Goal: Use online tool/utility: Utilize a website feature to perform a specific function

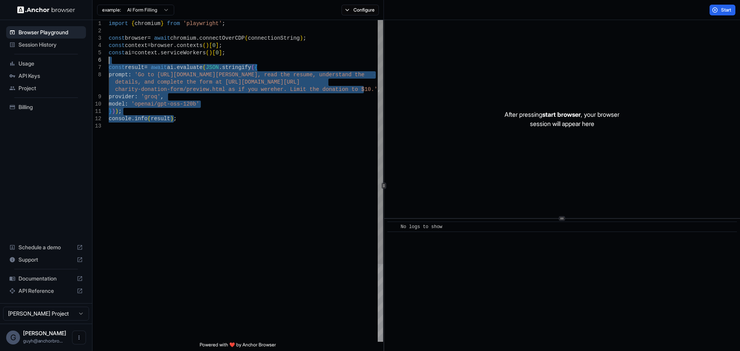
click at [109, 61] on div "import { chromium } from 'playwright' ; const browser = await chromium . connec…" at bounding box center [246, 232] width 274 height 424
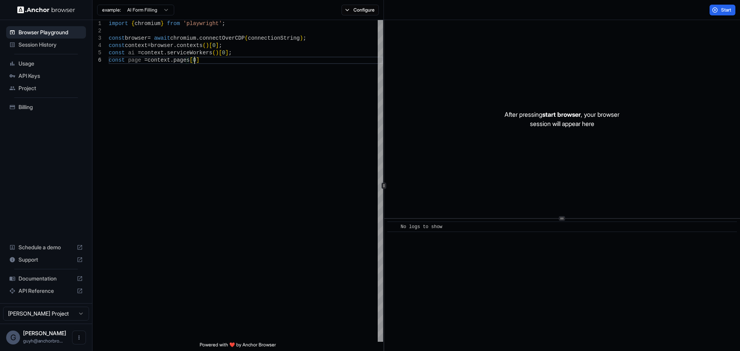
scroll to position [44, 0]
click at [358, 12] on button "Configure" at bounding box center [360, 10] width 37 height 11
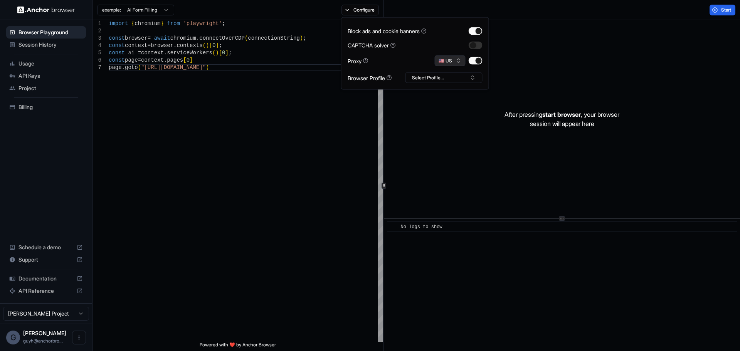
click at [448, 57] on button "🇺🇸 US" at bounding box center [450, 61] width 31 height 11
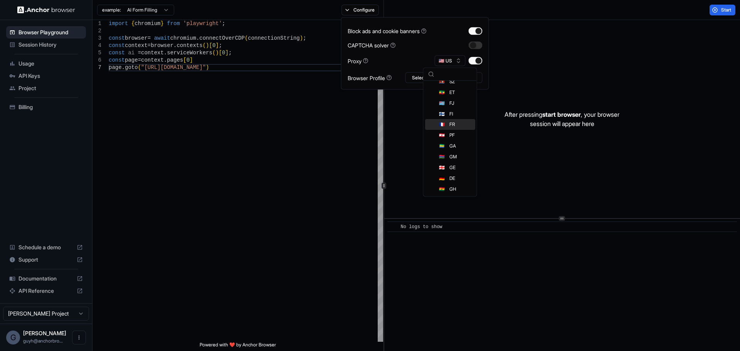
click at [434, 123] on div "🇫🇷 FR" at bounding box center [450, 125] width 50 height 11
click at [731, 8] on span "Start" at bounding box center [726, 10] width 11 height 6
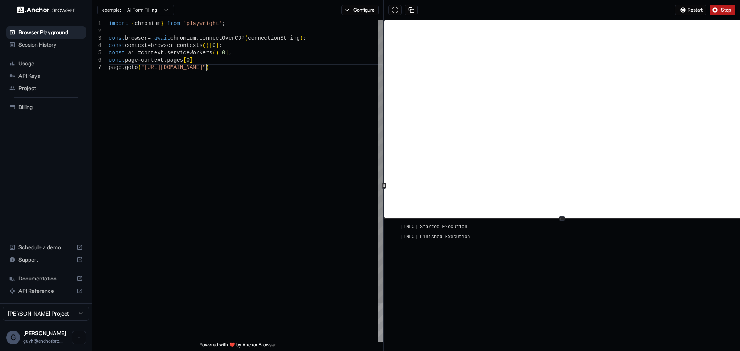
click at [206, 65] on div "import { chromium } from 'playwright' ; const browser = await chromium . connec…" at bounding box center [246, 203] width 274 height 366
click at [352, 13] on button "Configure" at bounding box center [360, 10] width 37 height 11
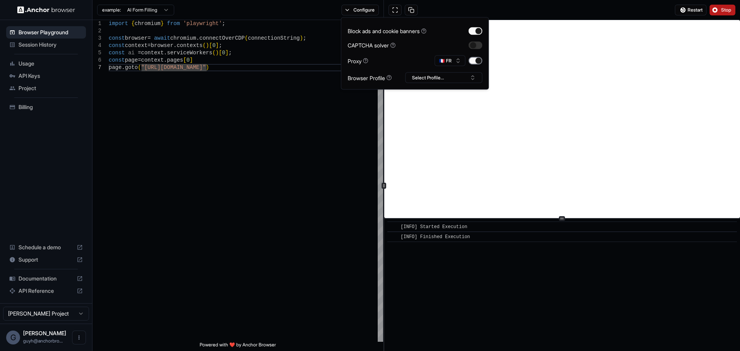
click at [477, 60] on button "button" at bounding box center [476, 61] width 14 height 8
click at [470, 59] on button "button" at bounding box center [476, 61] width 14 height 8
click at [442, 62] on button "🇫🇷 FR" at bounding box center [450, 61] width 31 height 11
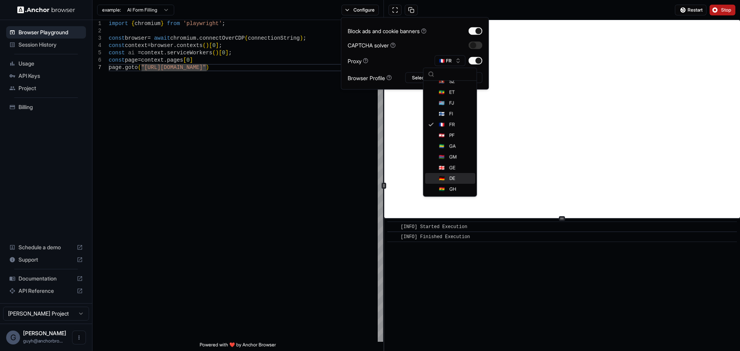
click at [461, 176] on div "🇩🇪 DE" at bounding box center [450, 178] width 50 height 11
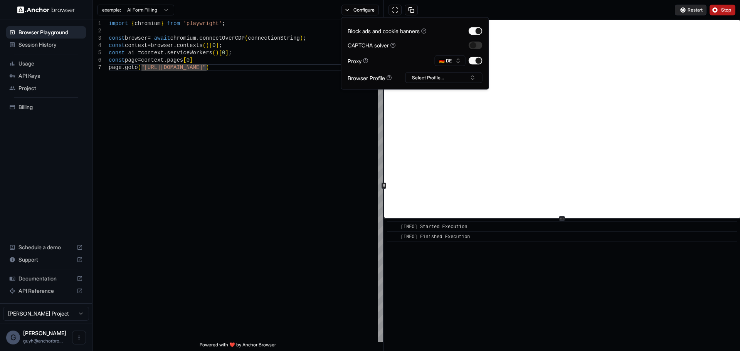
click at [685, 10] on button "Restart" at bounding box center [691, 10] width 32 height 11
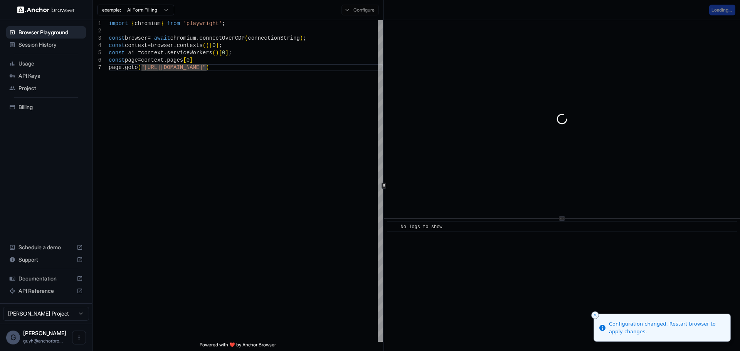
scroll to position [7, 0]
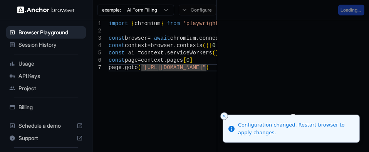
type textarea "**********"
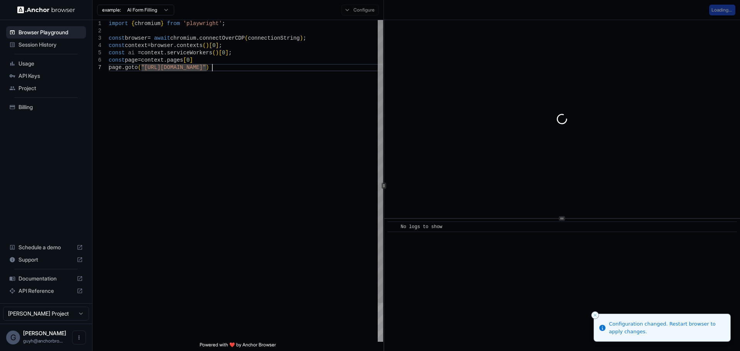
click at [227, 146] on div "import { chromium } from 'playwright' ; const browser = await chromium . connec…" at bounding box center [246, 203] width 274 height 366
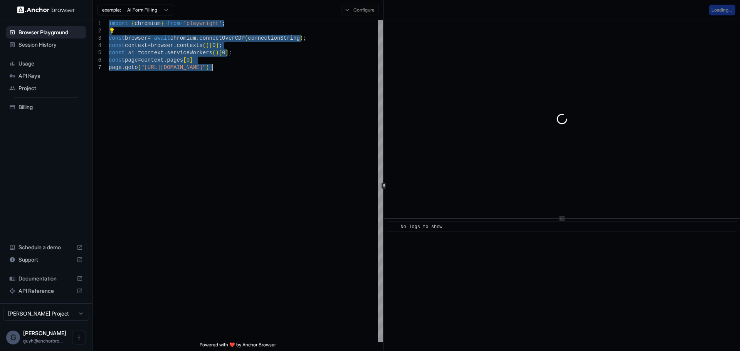
click at [47, 44] on span "Session History" at bounding box center [51, 45] width 64 height 8
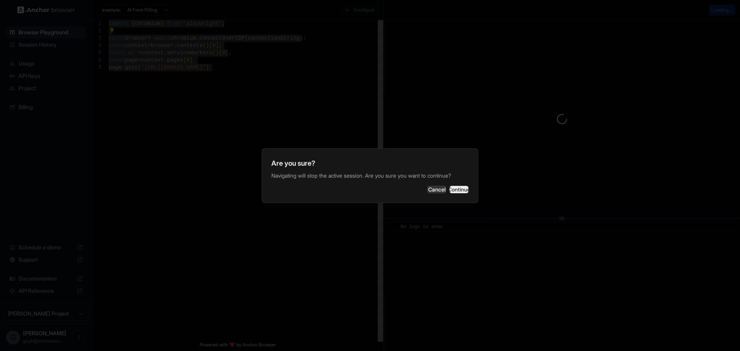
click at [464, 194] on button "Continue" at bounding box center [458, 190] width 19 height 8
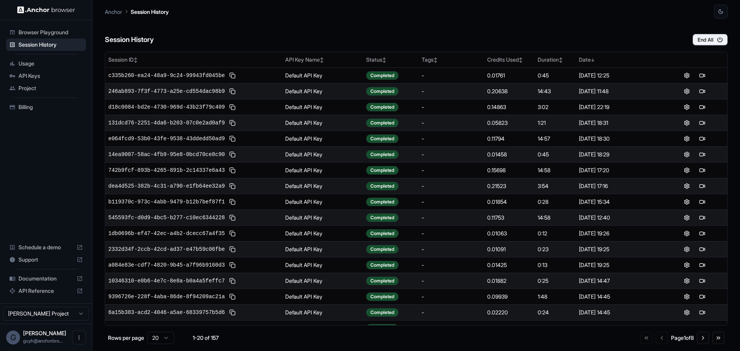
click at [57, 33] on span "Browser Playground" at bounding box center [51, 33] width 64 height 8
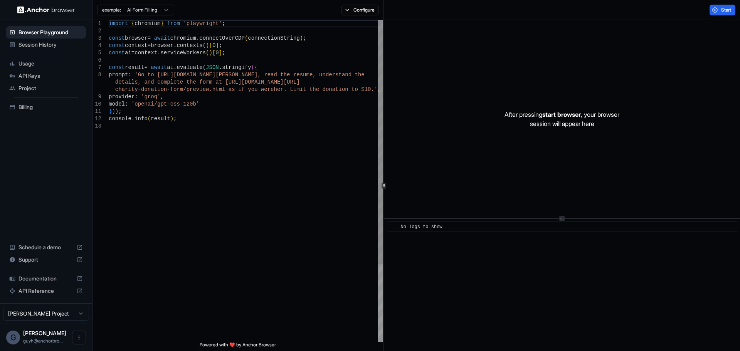
click at [252, 79] on div "import { chromium } from 'playwright' ; const browser = await chromium . connec…" at bounding box center [246, 232] width 274 height 424
type textarea "**********"
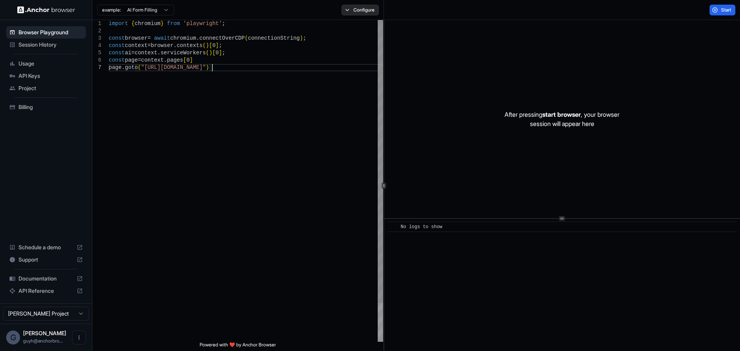
click at [365, 7] on button "Configure" at bounding box center [360, 10] width 37 height 11
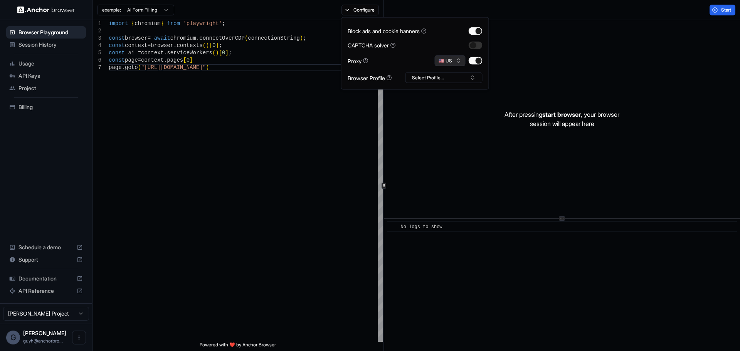
click at [450, 62] on button "🇺🇸 US" at bounding box center [450, 61] width 31 height 11
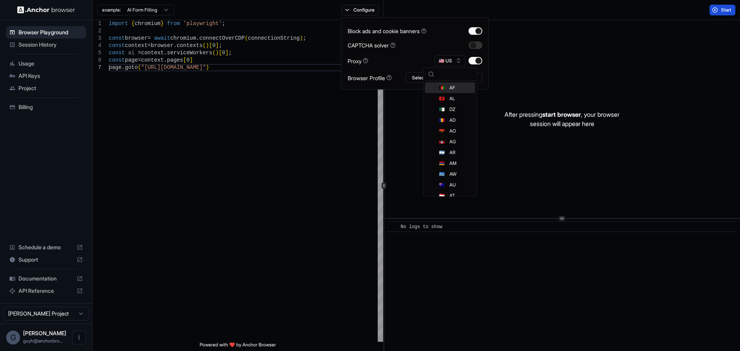
click at [714, 12] on button "Start" at bounding box center [723, 10] width 26 height 11
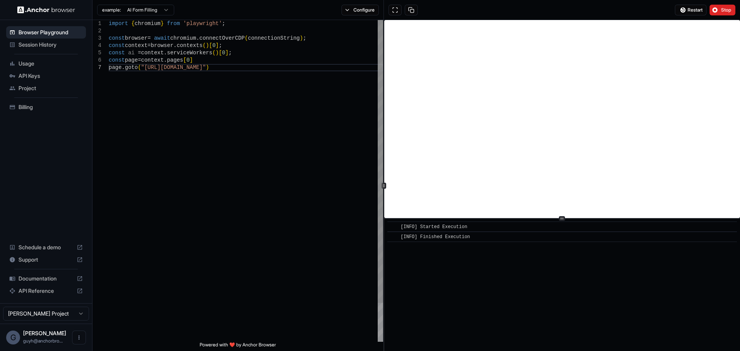
click at [102, 248] on div "1 2 3 4 5 6 7" at bounding box center [101, 203] width 16 height 366
click at [349, 5] on div "example: AI Form Filling Configure" at bounding box center [238, 10] width 291 height 20
click at [349, 8] on button "Configure" at bounding box center [360, 10] width 37 height 11
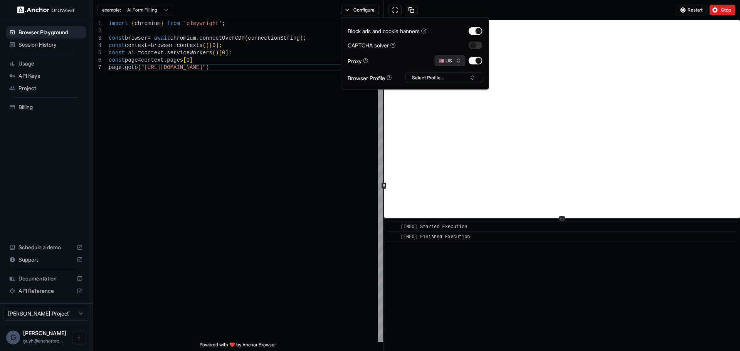
click at [453, 62] on button "🇺🇸 US" at bounding box center [450, 61] width 31 height 11
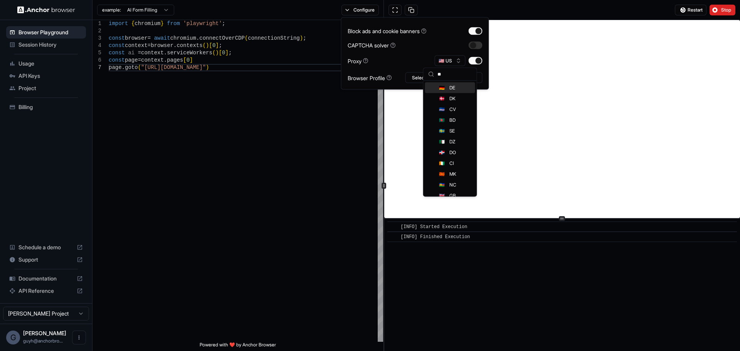
type input "**"
click at [454, 84] on div "🇩🇪 DE" at bounding box center [450, 87] width 50 height 11
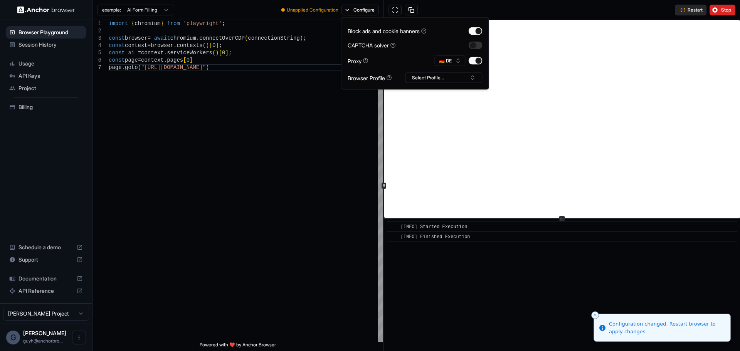
click at [690, 8] on span "Restart" at bounding box center [695, 10] width 15 height 6
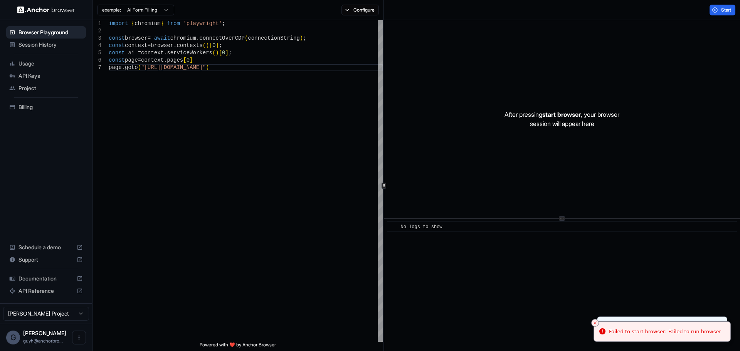
click at [705, 3] on div "Start" at bounding box center [562, 10] width 356 height 20
click at [711, 8] on button "Start" at bounding box center [723, 10] width 26 height 11
